Goal: Information Seeking & Learning: Learn about a topic

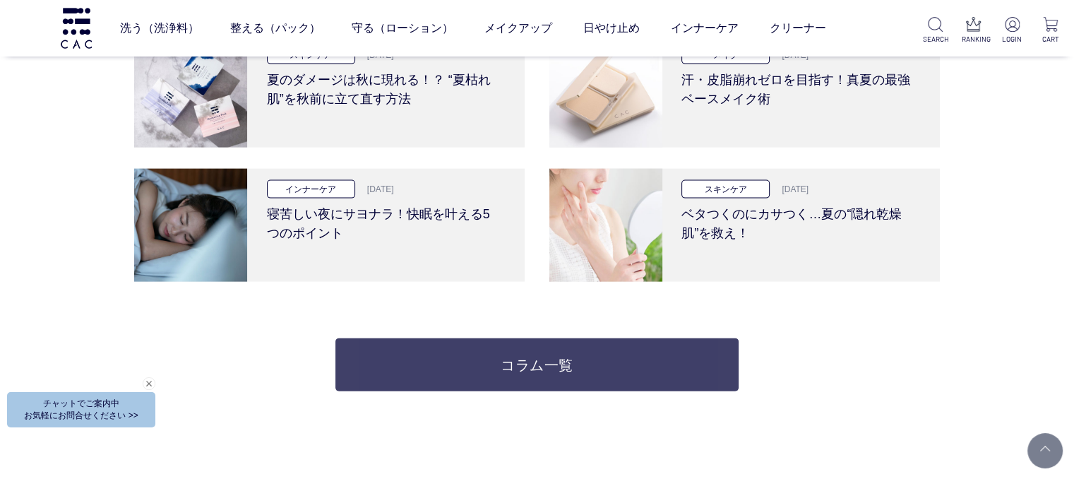
scroll to position [3178, 0]
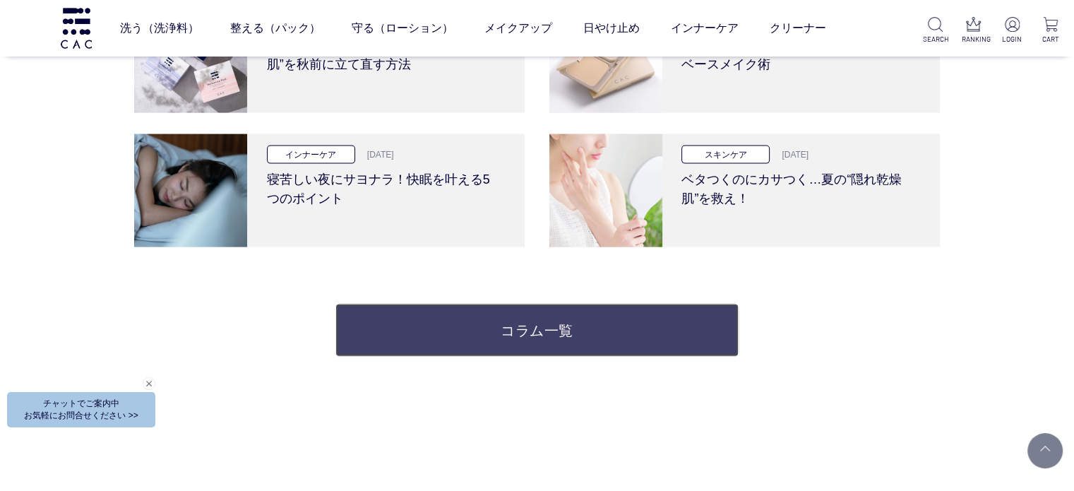
click at [506, 337] on link "コラム一覧" at bounding box center [536, 330] width 403 height 53
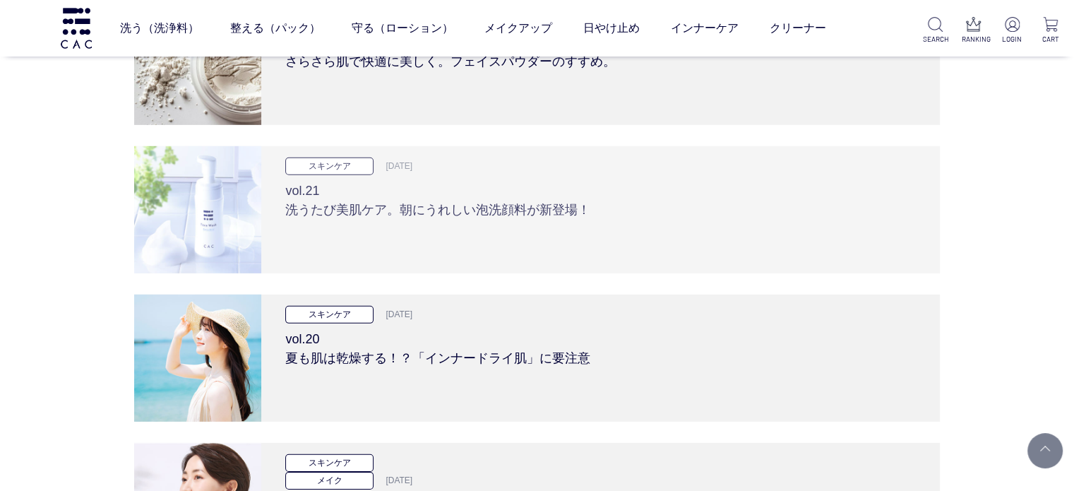
scroll to position [4591, 0]
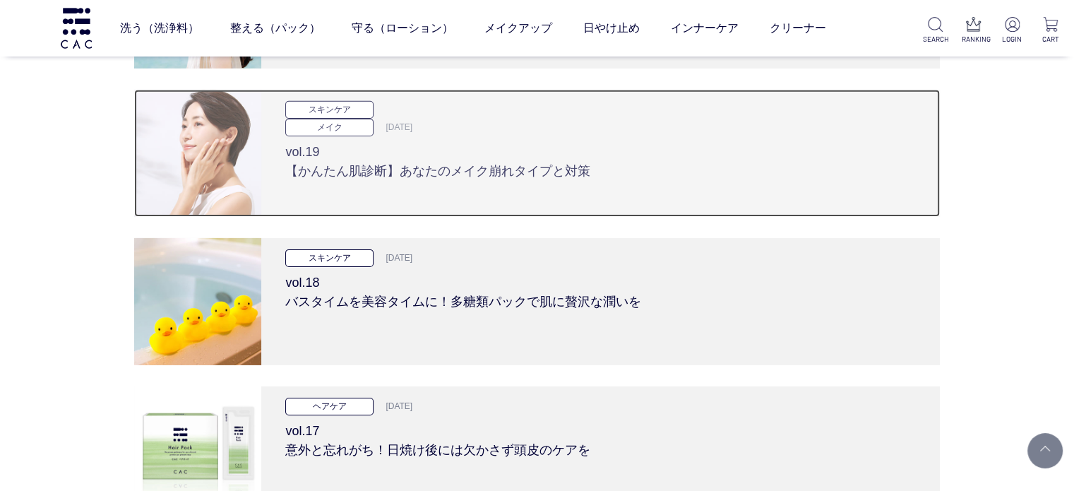
click at [317, 184] on div "スキンケア メイク [DATE] vol.19 【かんたん肌診断】あなたのメイク崩れタイプと対策" at bounding box center [600, 153] width 679 height 127
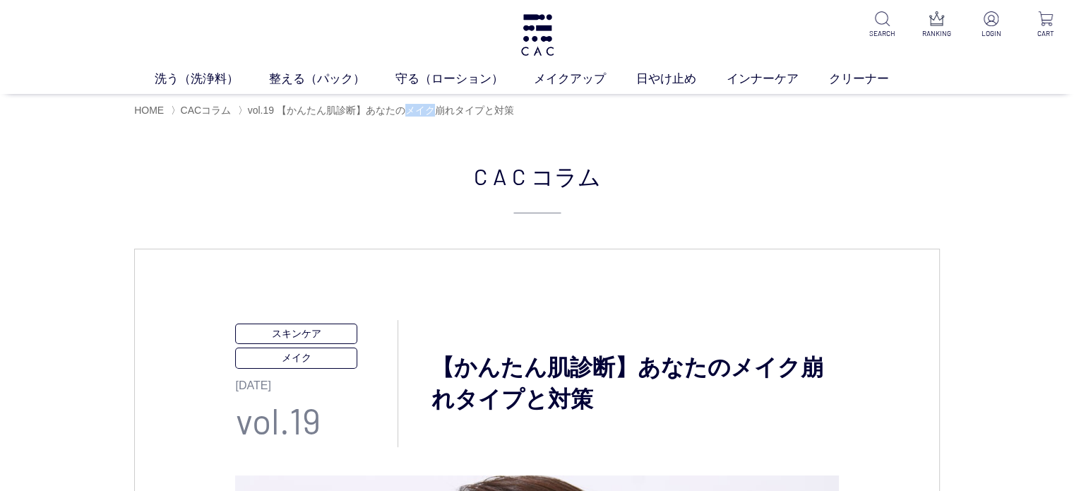
drag, startPoint x: 405, startPoint y: 115, endPoint x: 436, endPoint y: 114, distance: 31.1
click at [436, 114] on span "vol.19 【かんたん肌診断】あなたのメイク崩れタイプと対策" at bounding box center [381, 110] width 266 height 11
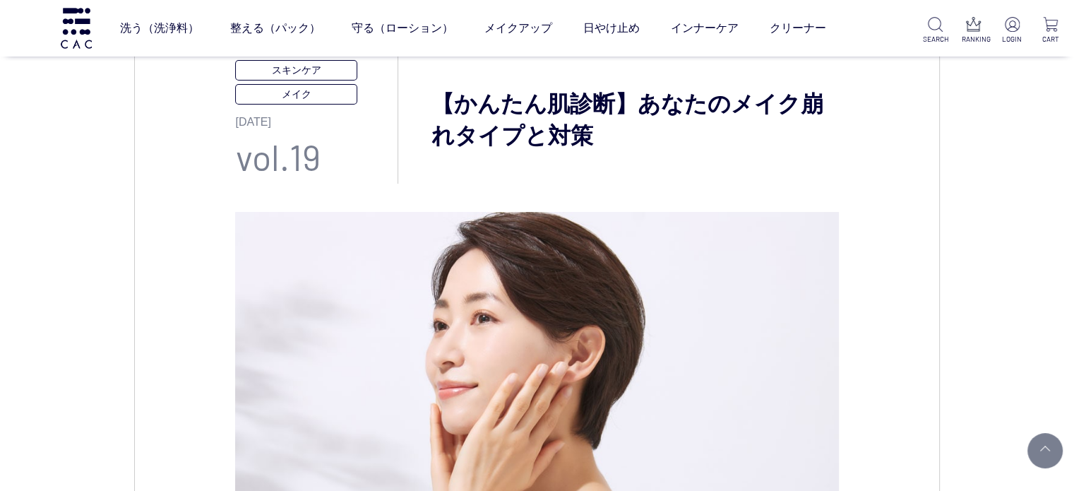
scroll to position [353, 0]
